Goal: Navigation & Orientation: Find specific page/section

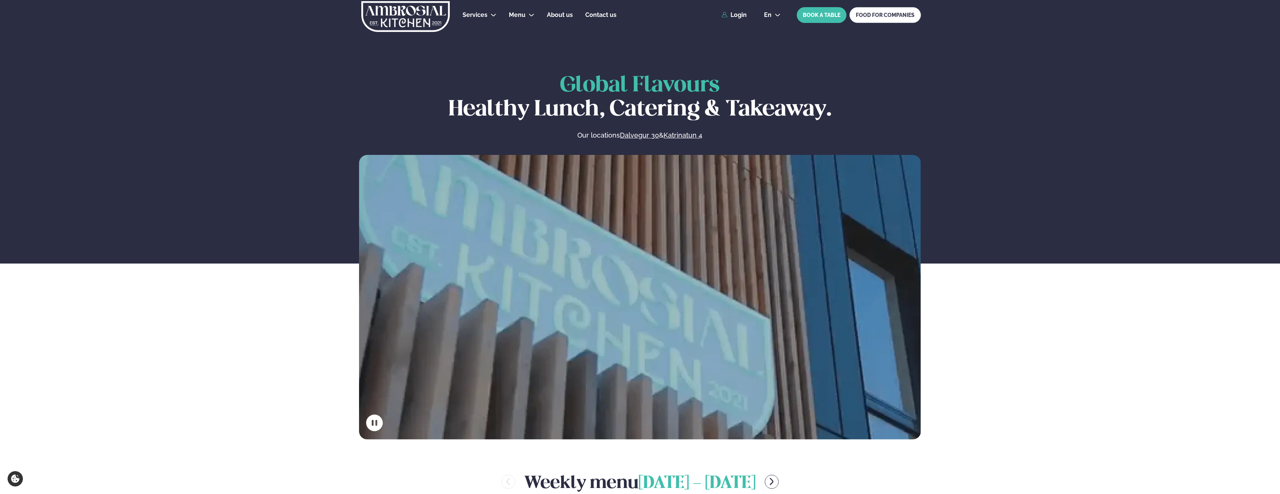
scroll to position [301, 0]
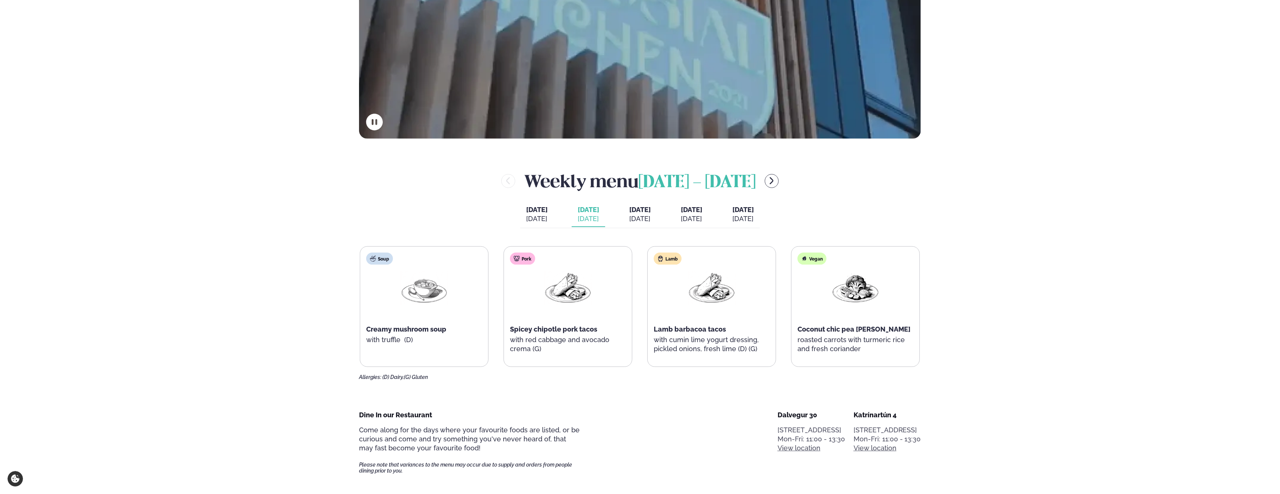
click at [629, 217] on div "[DATE]" at bounding box center [639, 218] width 21 height 9
click at [582, 217] on div "[DATE]" at bounding box center [588, 218] width 21 height 9
click at [539, 224] on div "Today Tod. Aug 25 Tuesday Tue. Aug 26 Wednesday Wed. Aug 27 Thursday Thu. Aug 2…" at bounding box center [640, 215] width 240 height 26
click at [532, 220] on button "Today Tod. Aug 25" at bounding box center [536, 214] width 33 height 25
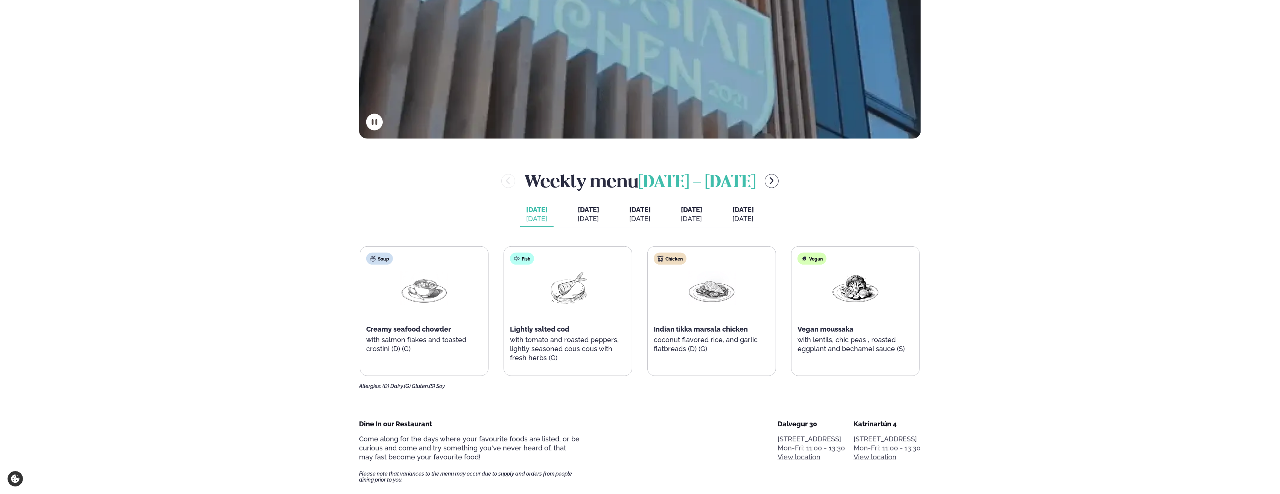
click at [584, 214] on div "[DATE]" at bounding box center [588, 218] width 21 height 9
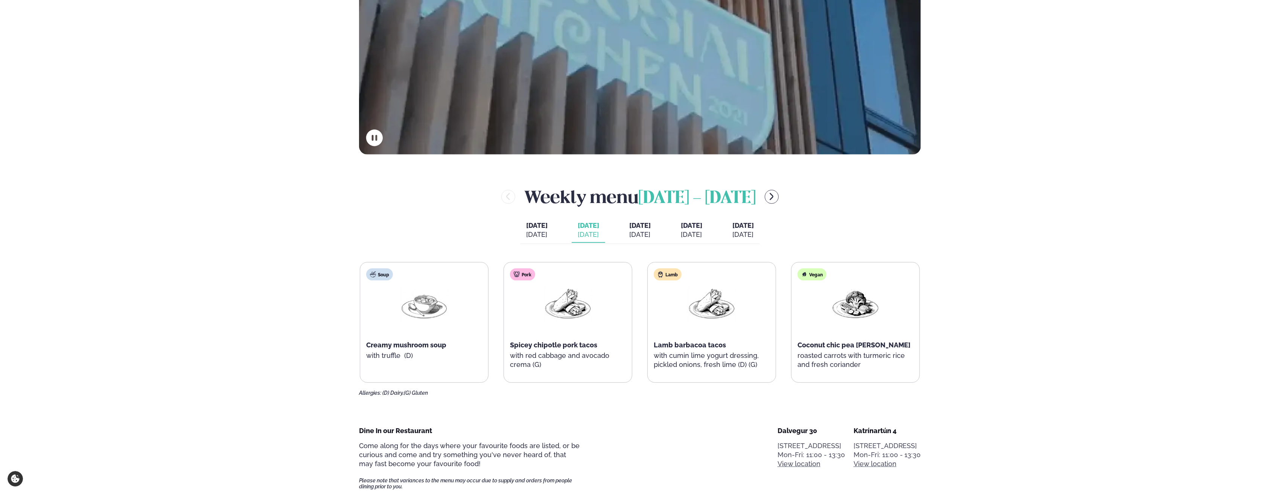
scroll to position [301, 0]
